Goal: Contribute content

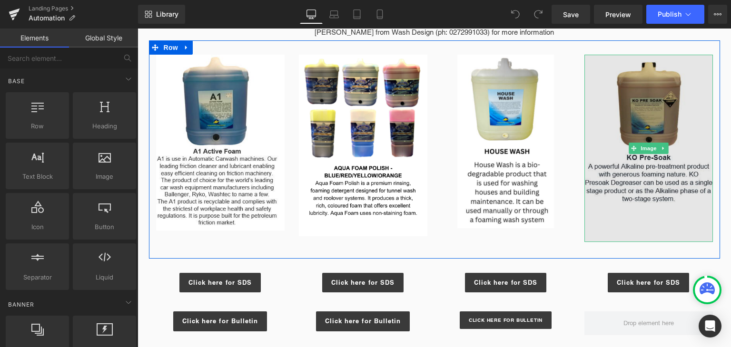
scroll to position [194, 0]
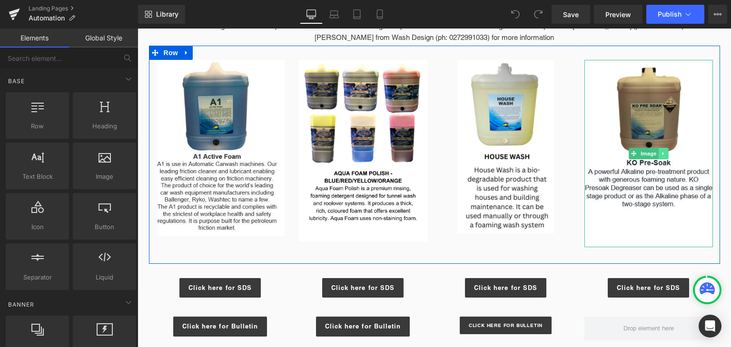
click at [661, 154] on icon at bounding box center [663, 154] width 5 height 6
click at [665, 154] on icon at bounding box center [667, 153] width 5 height 5
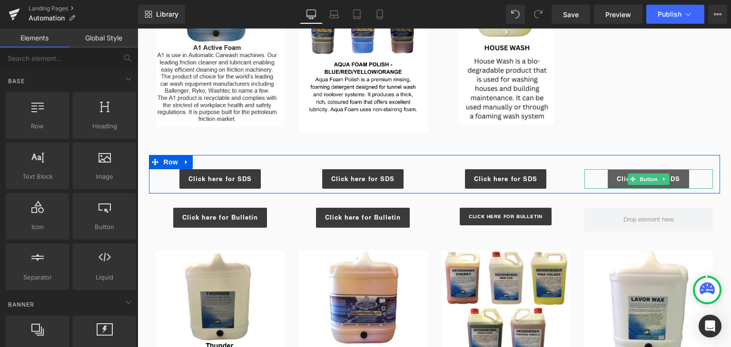
scroll to position [306, 0]
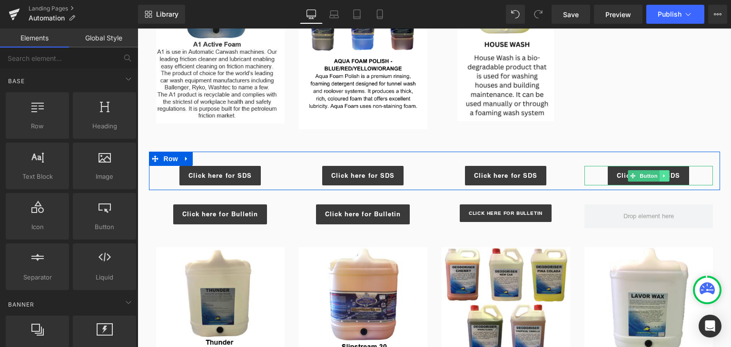
click at [659, 177] on link at bounding box center [664, 175] width 10 height 11
click at [664, 178] on link at bounding box center [669, 175] width 10 height 11
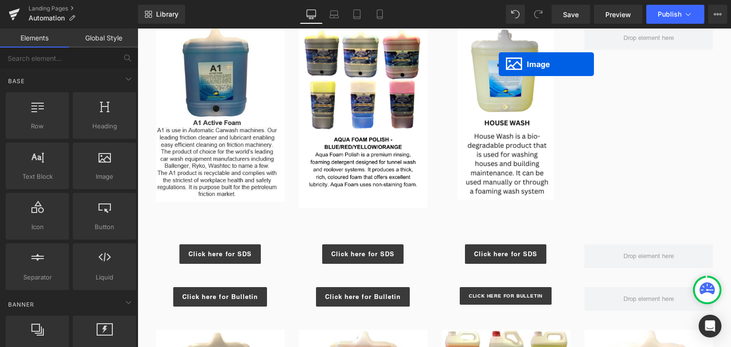
scroll to position [161, 0]
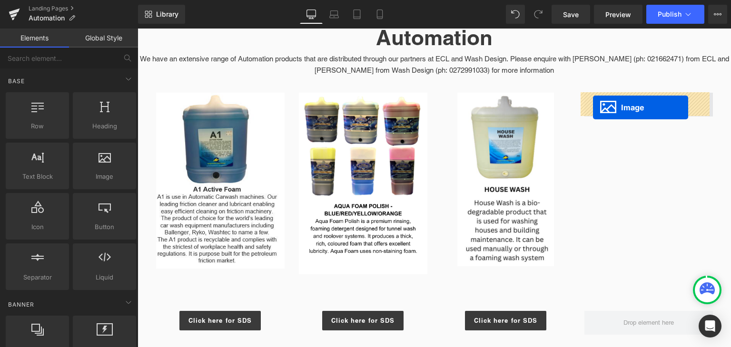
drag, startPoint x: 345, startPoint y: 178, endPoint x: 593, endPoint y: 107, distance: 258.5
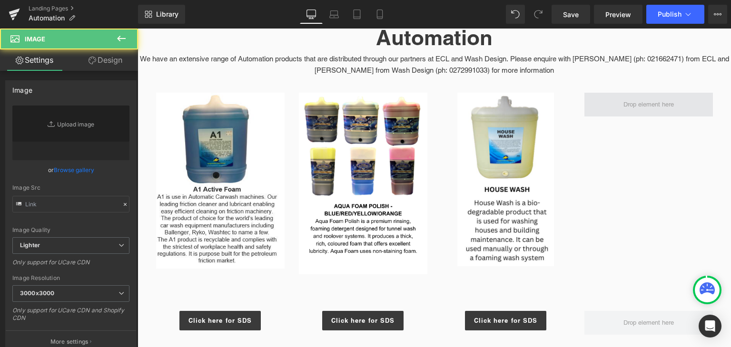
type input "[URL][DOMAIN_NAME]"
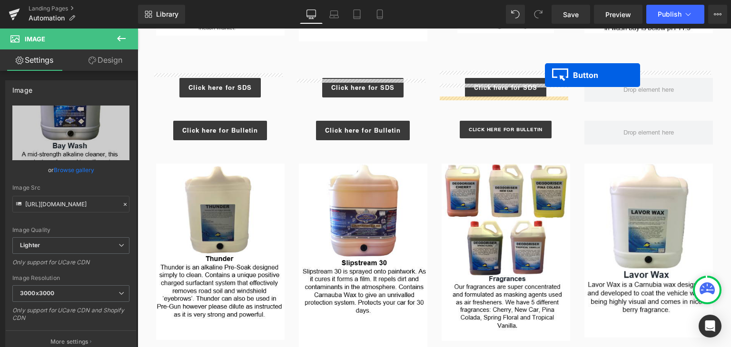
scroll to position [356, 0]
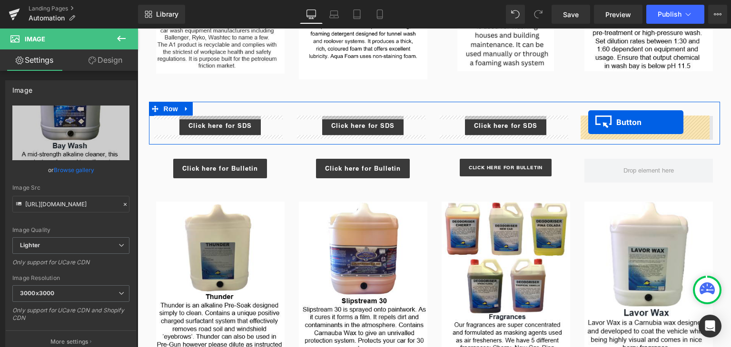
drag, startPoint x: 339, startPoint y: 293, endPoint x: 588, endPoint y: 122, distance: 301.9
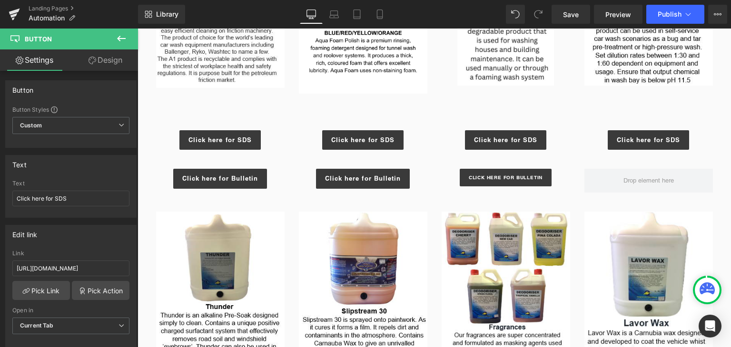
scroll to position [295, 0]
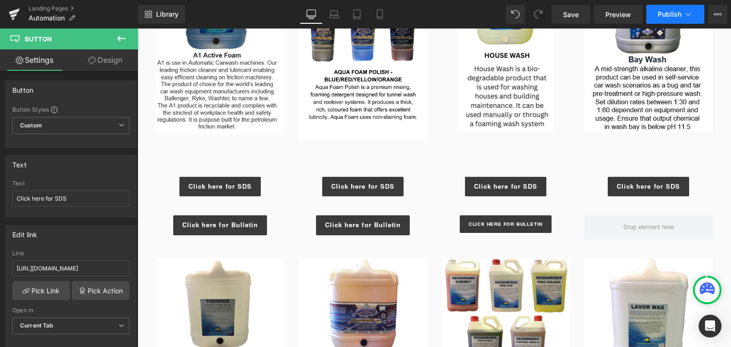
click at [684, 8] on button "Publish" at bounding box center [675, 14] width 58 height 19
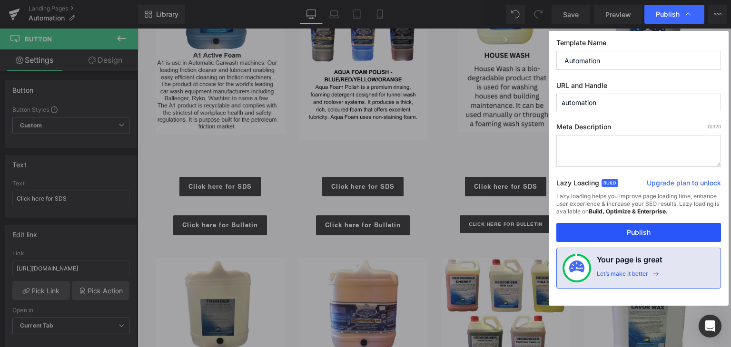
click at [603, 237] on button "Publish" at bounding box center [638, 232] width 165 height 19
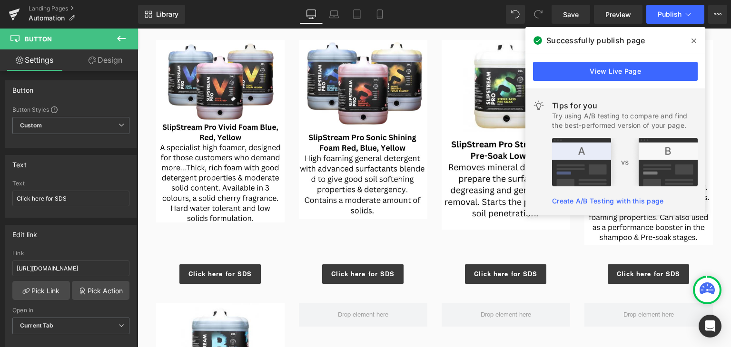
scroll to position [1389, 0]
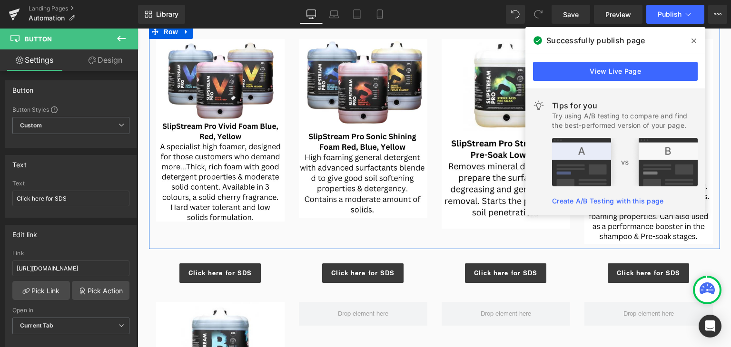
click at [434, 234] on div "Image Image Image Image Row" at bounding box center [434, 137] width 571 height 224
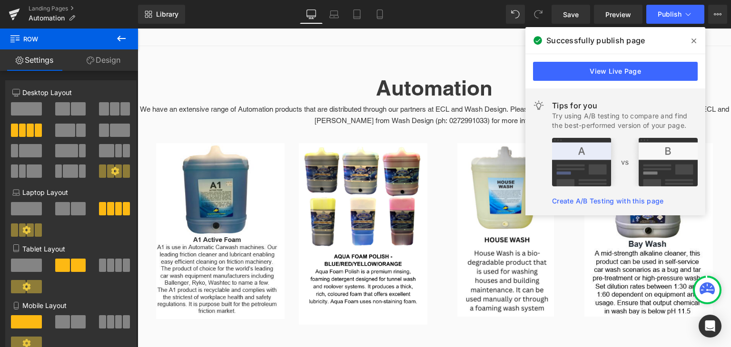
scroll to position [109, 0]
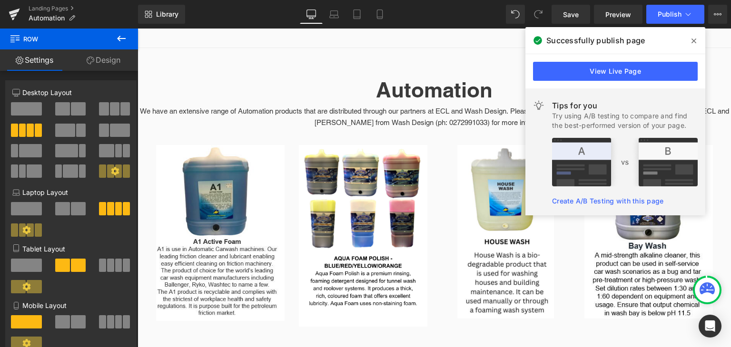
click at [697, 37] on span at bounding box center [693, 40] width 15 height 15
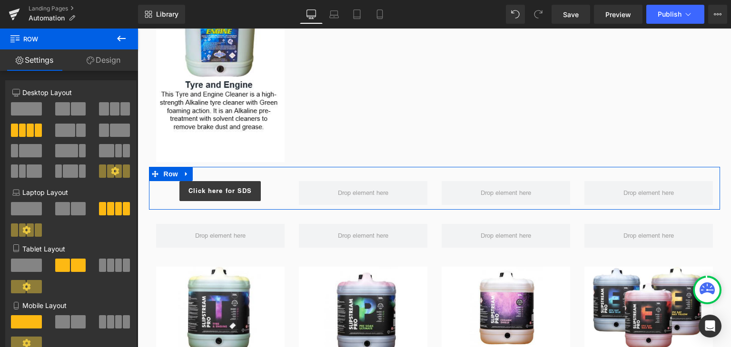
scroll to position [918, 0]
